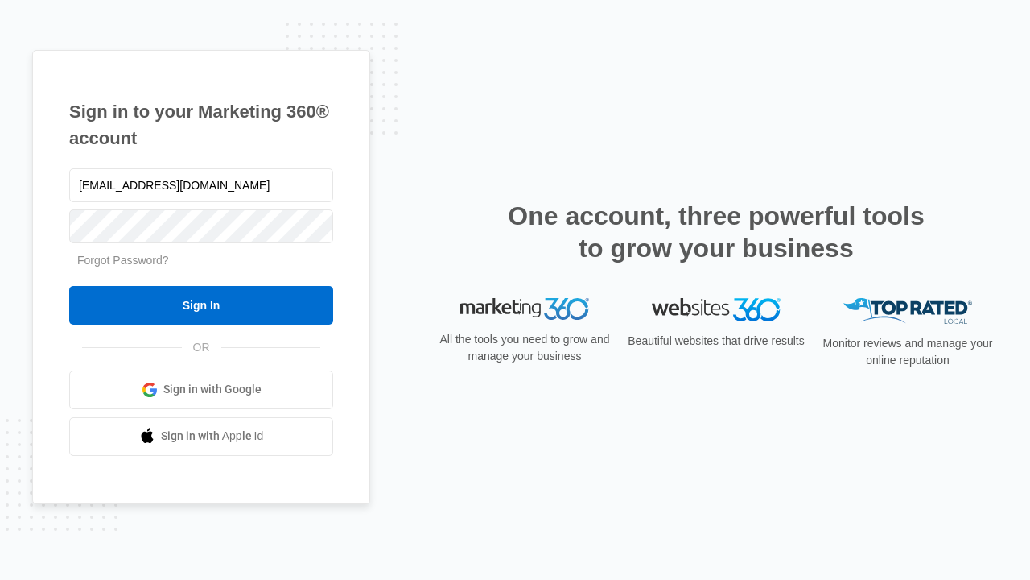
type input "[EMAIL_ADDRESS][DOMAIN_NAME]"
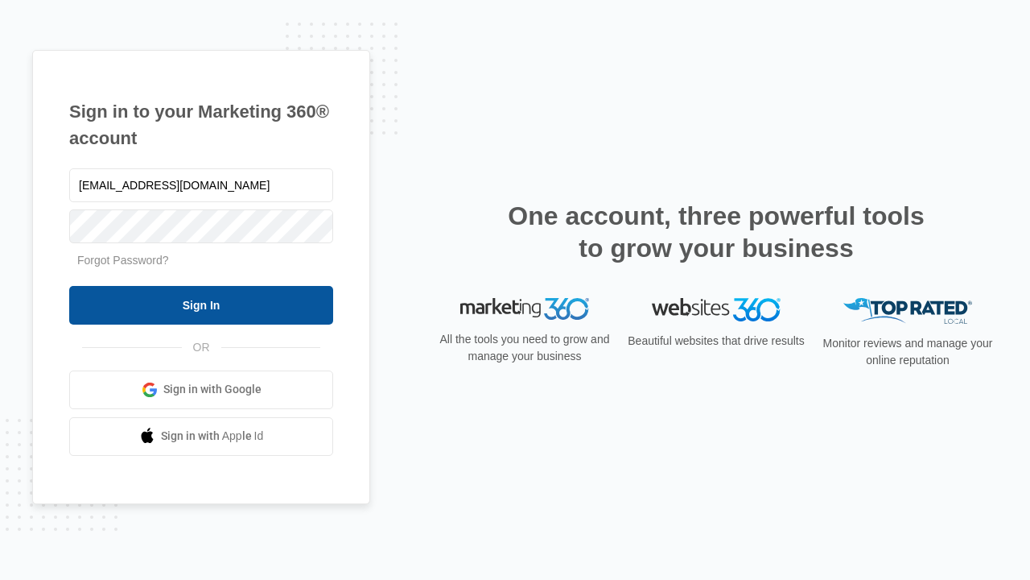
click at [201, 304] on input "Sign In" at bounding box center [201, 305] width 264 height 39
